Goal: Information Seeking & Learning: Check status

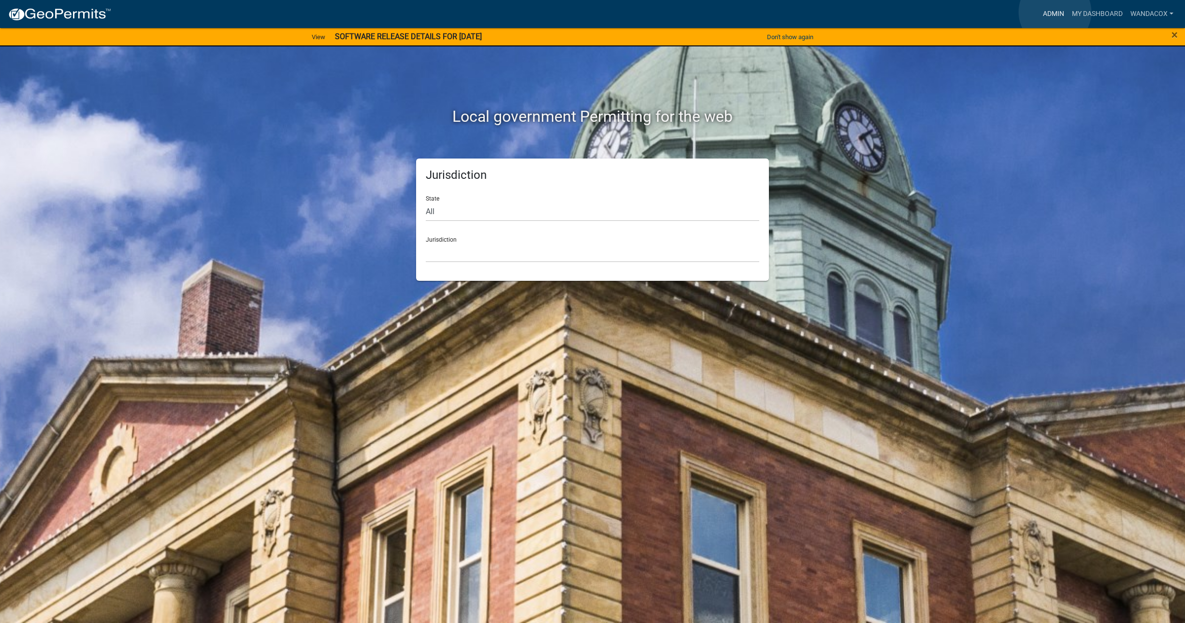
click at [1055, 12] on link "Admin" at bounding box center [1053, 14] width 29 height 18
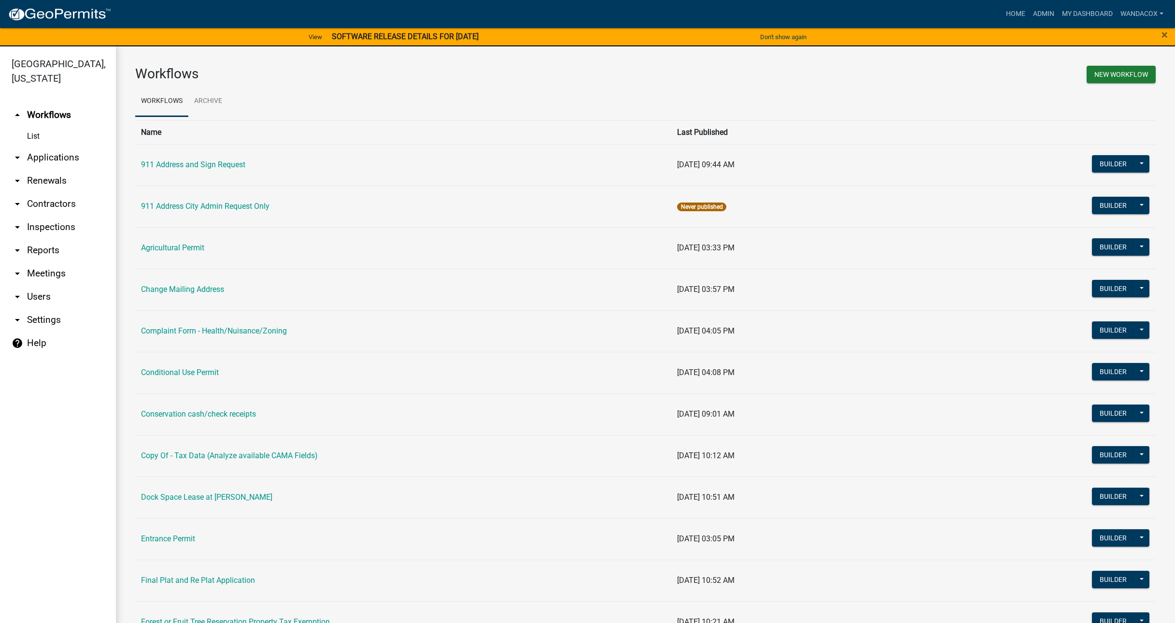
click at [61, 146] on link "arrow_drop_down Applications" at bounding box center [58, 157] width 116 height 23
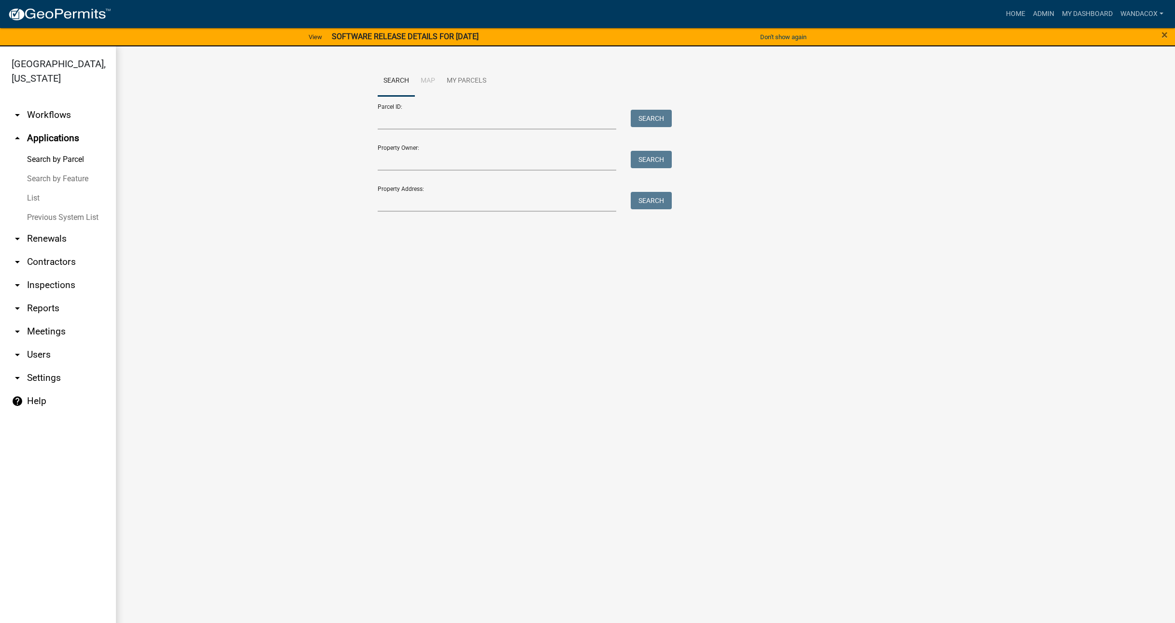
click at [78, 150] on link "Search by Parcel" at bounding box center [58, 159] width 116 height 19
click at [438, 199] on input "Property Address:" at bounding box center [497, 202] width 239 height 20
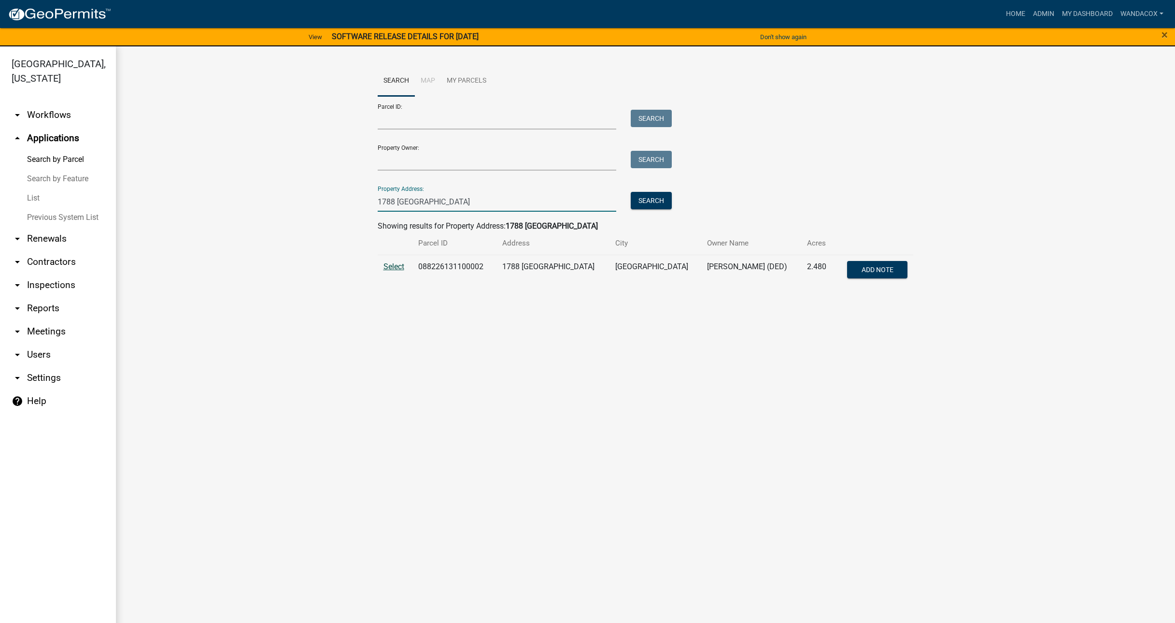
type input "1788 [GEOGRAPHIC_DATA]"
click at [395, 265] on span "Select" at bounding box center [394, 266] width 21 height 9
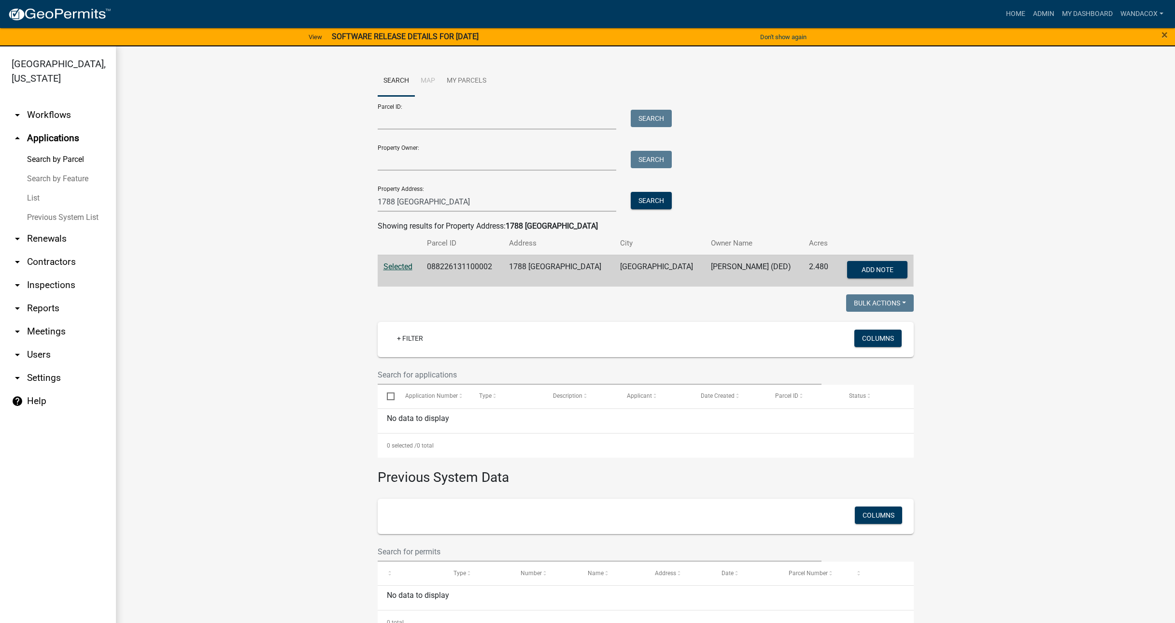
click at [86, 208] on link "Previous System List" at bounding box center [58, 217] width 116 height 19
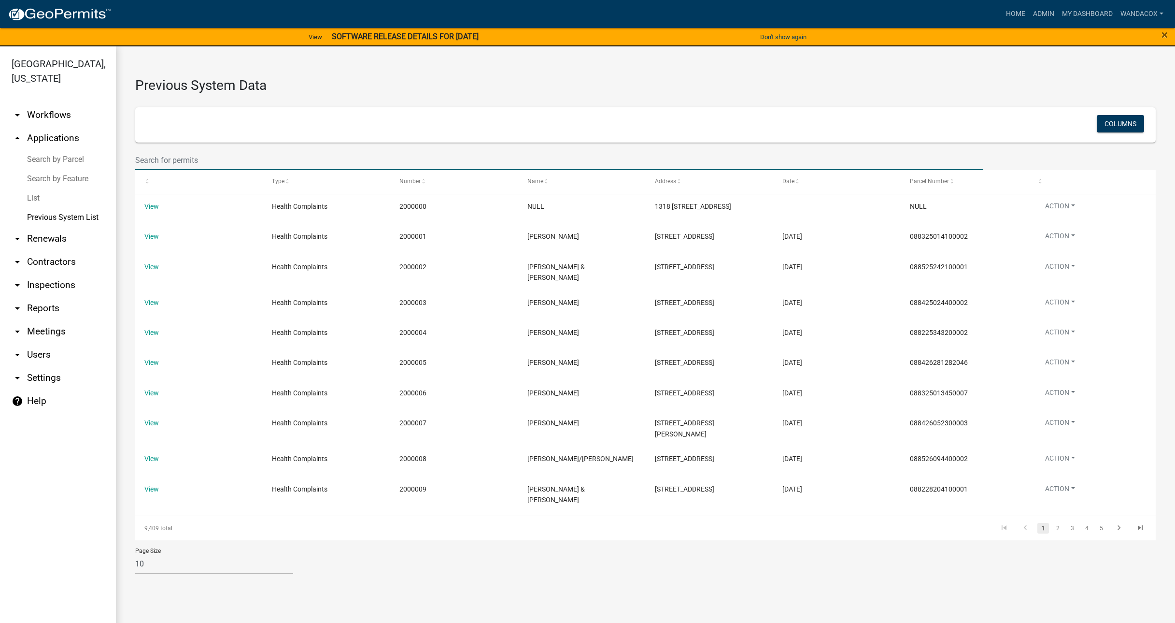
click at [200, 160] on input "text" at bounding box center [559, 160] width 848 height 20
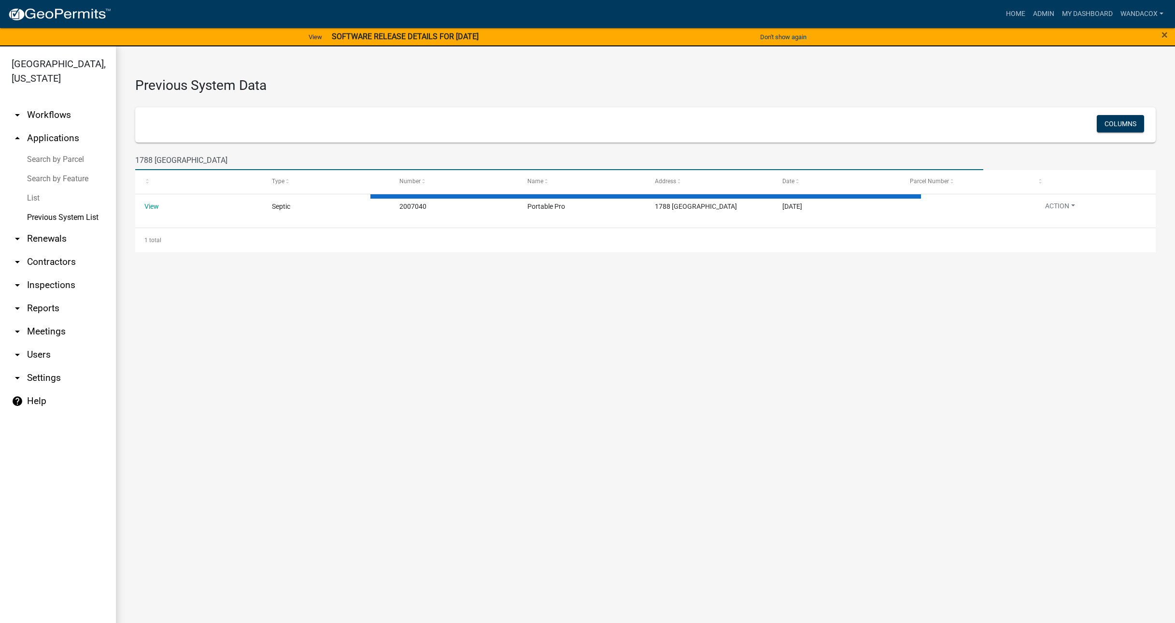
type input "1788 [GEOGRAPHIC_DATA]"
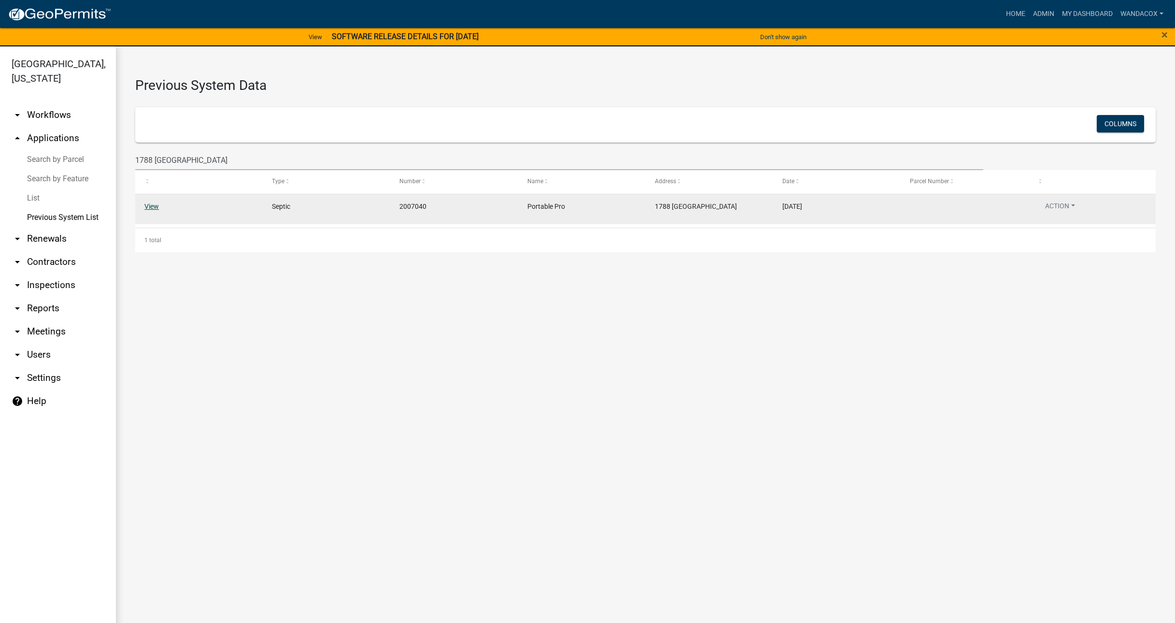
click at [148, 204] on link "View" at bounding box center [151, 206] width 14 height 8
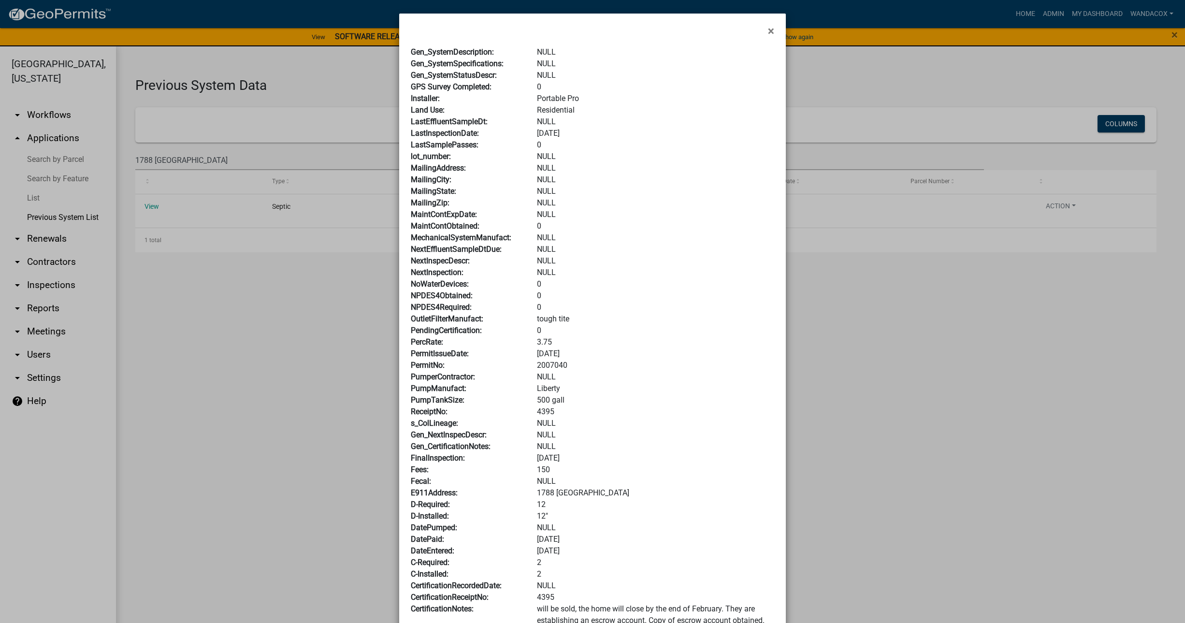
click at [944, 488] on ngb-modal-window "× Gen_SystemDescription: NULL Gen_SystemSpecifications: NULL Gen_SystemStatusDe…" at bounding box center [592, 311] width 1185 height 623
